Goal: Transaction & Acquisition: Purchase product/service

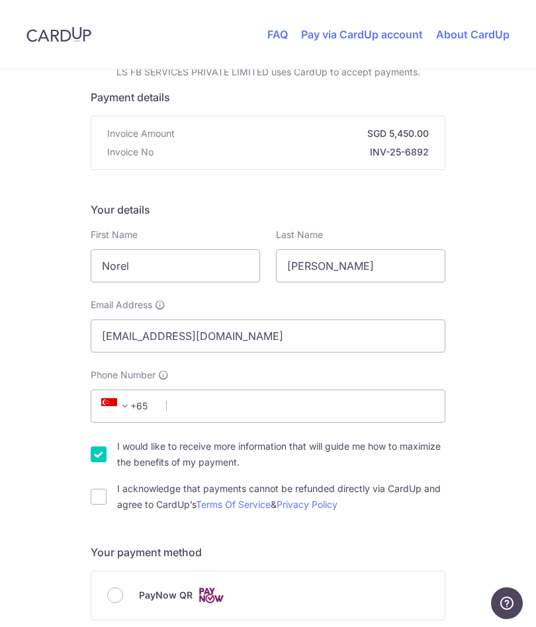
scroll to position [99, 0]
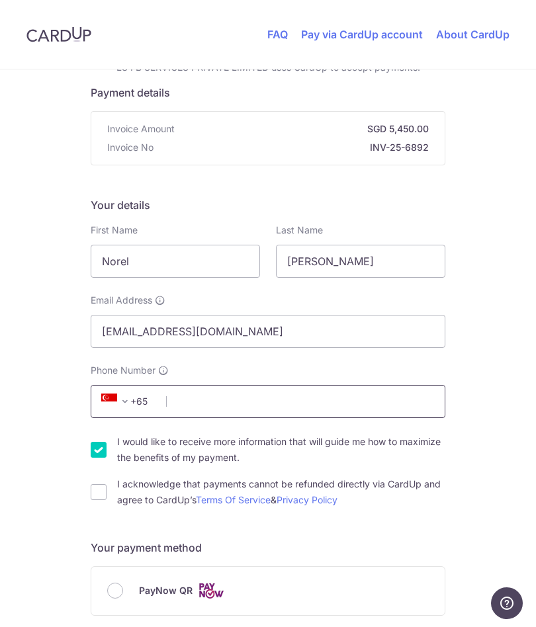
click at [230, 402] on input "Phone Number" at bounding box center [268, 401] width 355 height 33
type input "87793249"
click at [105, 489] on input "I acknowledge that payments cannot be refunded directly via CardUp and agree to…" at bounding box center [99, 492] width 16 height 16
checkbox input "true"
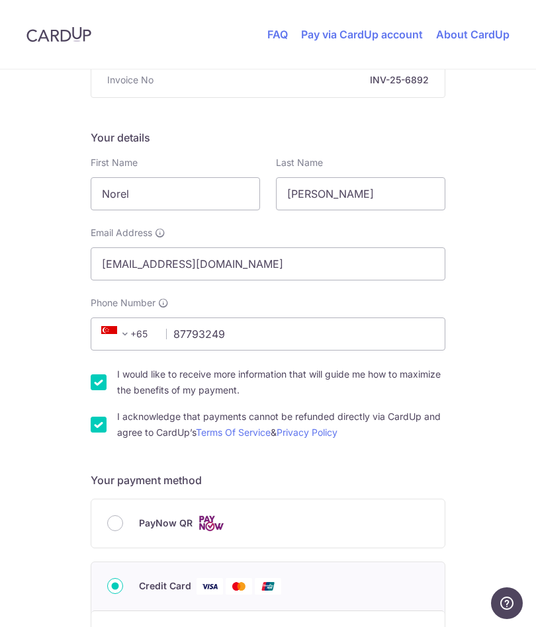
scroll to position [165, 0]
click at [117, 526] on input "PayNow QR" at bounding box center [115, 524] width 16 height 16
radio input "true"
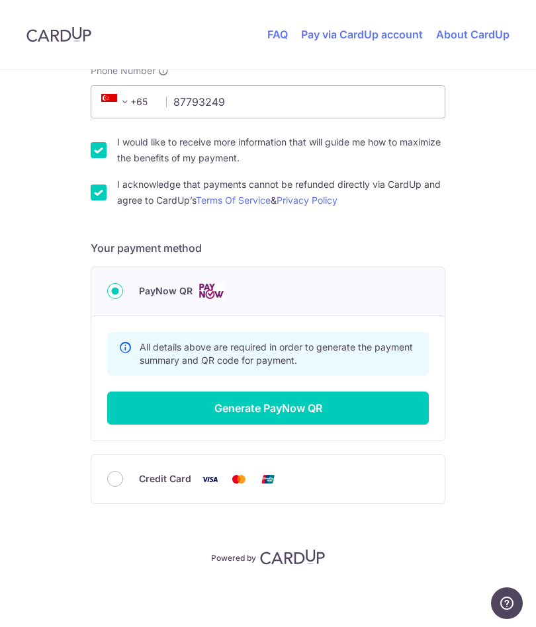
scroll to position [398, 0]
click at [350, 409] on button "Generate PayNow QR" at bounding box center [267, 408] width 321 height 33
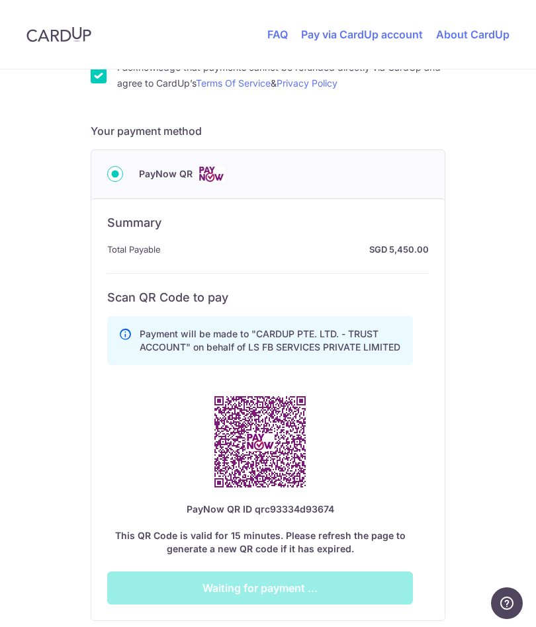
scroll to position [533, 0]
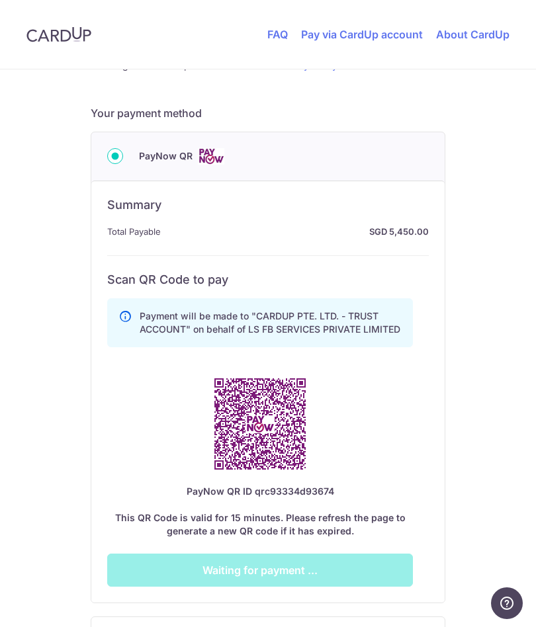
click at [88, 376] on div "You are paying LS FB SERVICES PRIVATE LIMITED LS FB SERVICES PRIVATE LIMITED us…" at bounding box center [268, 162] width 536 height 1253
